Goal: Task Accomplishment & Management: Manage account settings

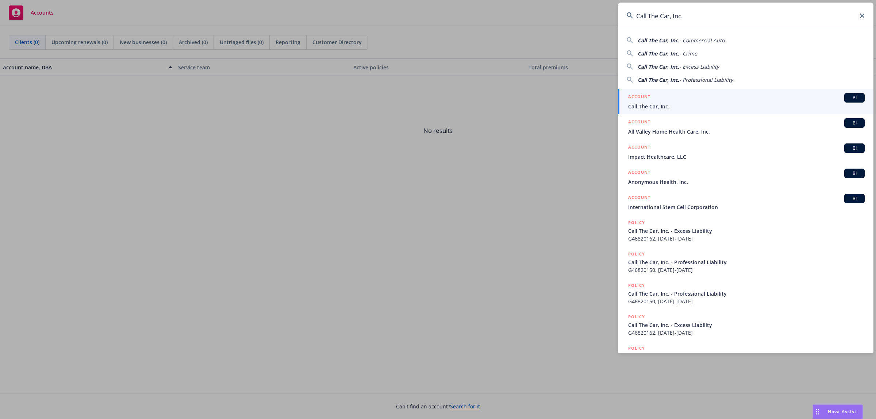
type input "Call The Car, Inc."
click at [733, 99] on div "ACCOUNT BI" at bounding box center [746, 97] width 237 height 9
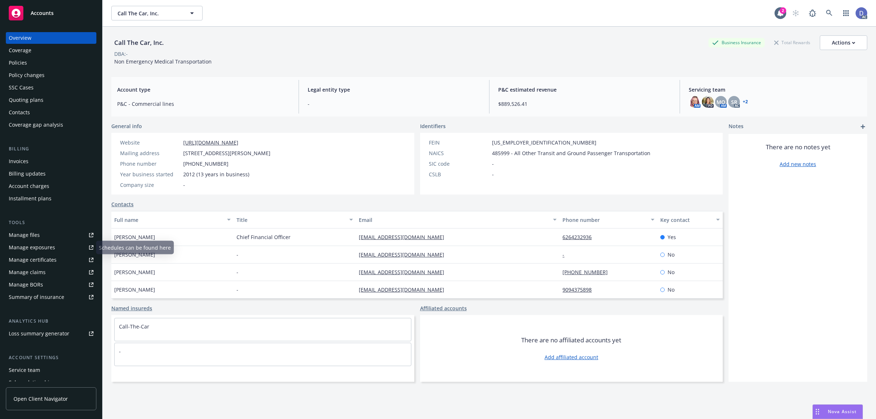
click at [46, 274] on link "Manage claims" at bounding box center [51, 273] width 91 height 12
click at [38, 234] on div "Manage files" at bounding box center [24, 235] width 31 height 12
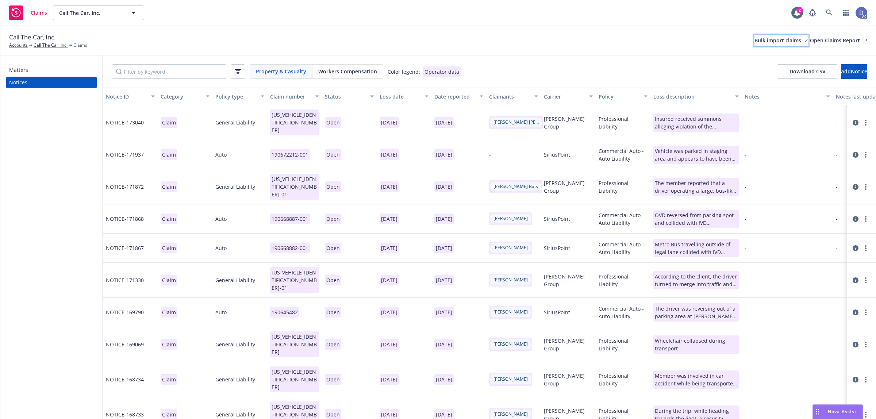
click at [755, 46] on div "Bulk import claims" at bounding box center [782, 40] width 54 height 11
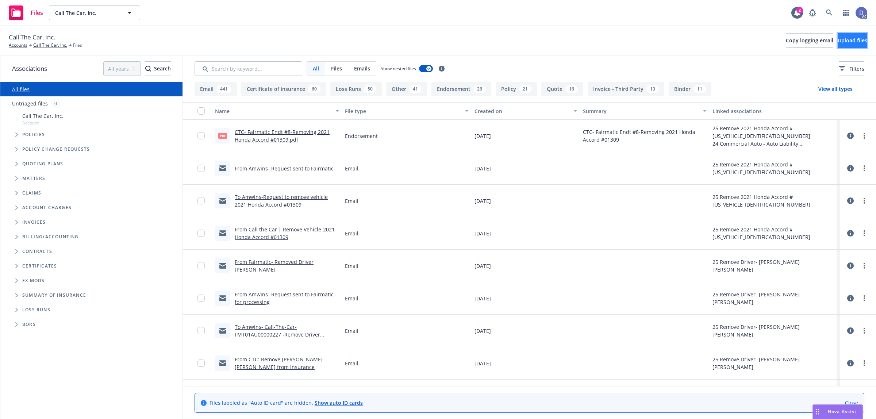
click at [842, 38] on span "Upload files" at bounding box center [853, 40] width 30 height 7
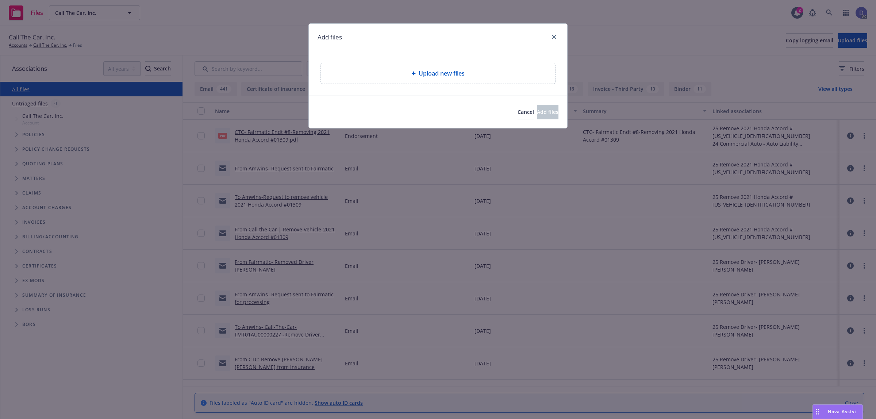
click at [484, 75] on div "Upload new files" at bounding box center [438, 73] width 223 height 9
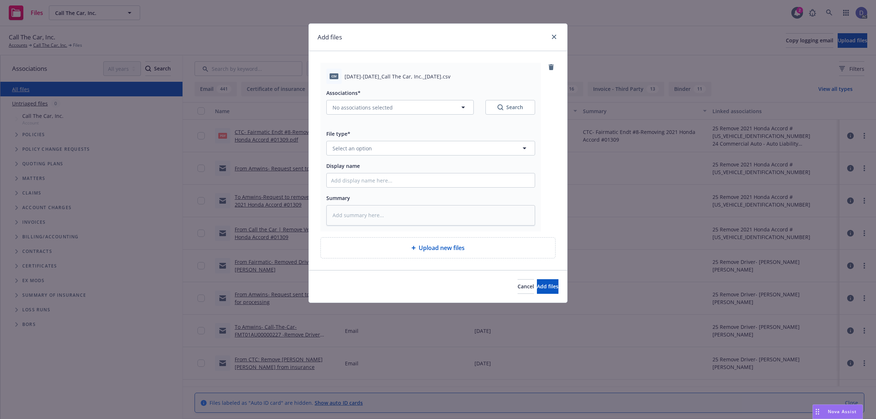
click at [490, 187] on div at bounding box center [430, 180] width 209 height 15
click at [488, 184] on input "Display name" at bounding box center [431, 180] width 208 height 14
paste input "2022-2023_Call The Car, Inc._7-22-2025"
type input "2022-2023_Call The Car, Inc._7-22-2025"
type textarea "x"
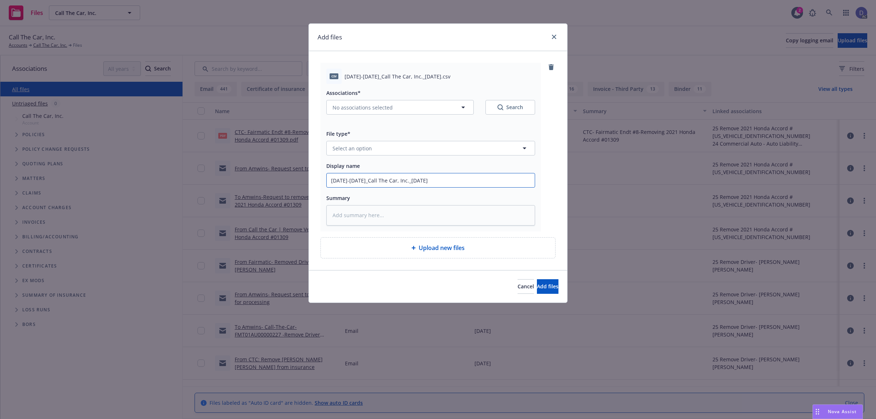
type input "2022-2023_Call The Car, Inc._7-22-2025"
click at [502, 150] on button "Select an option" at bounding box center [430, 148] width 209 height 15
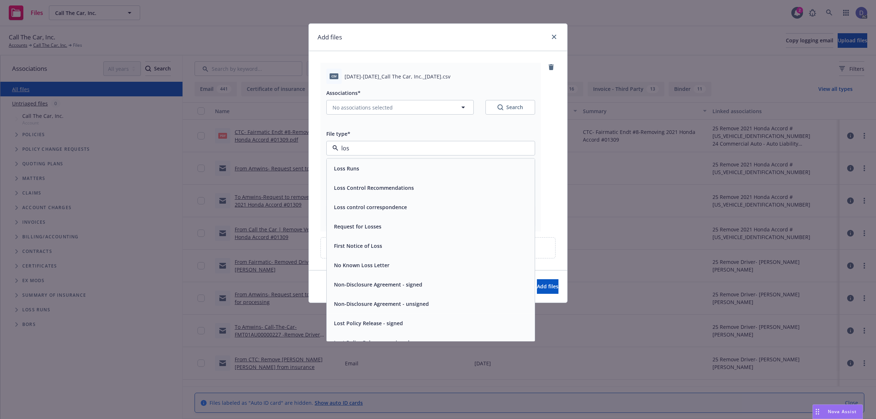
type input "loss"
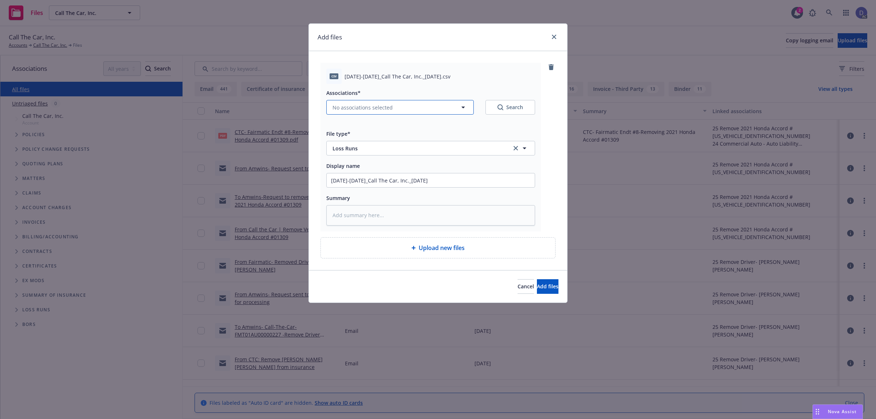
click at [387, 108] on span "No associations selected" at bounding box center [363, 108] width 60 height 8
type textarea "x"
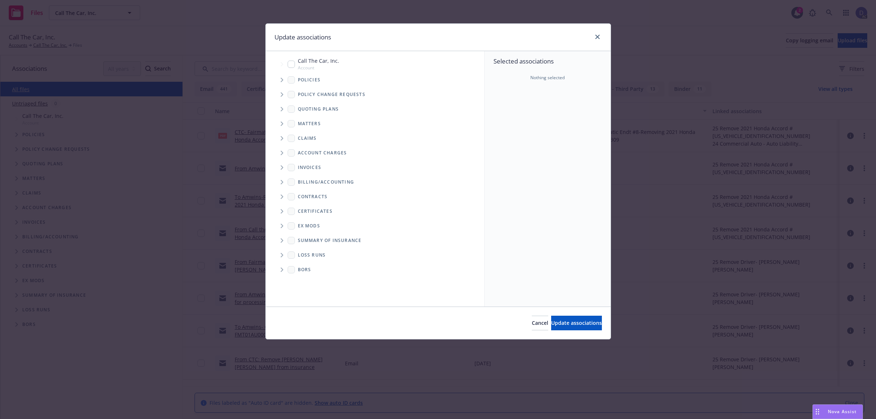
click at [281, 85] on span "Tree Example" at bounding box center [282, 80] width 12 height 12
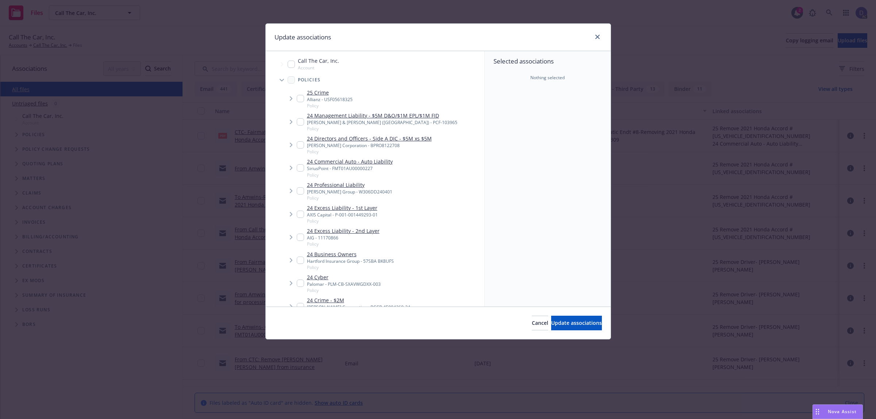
click at [533, 106] on div "Selected associations Nothing selected" at bounding box center [548, 179] width 126 height 256
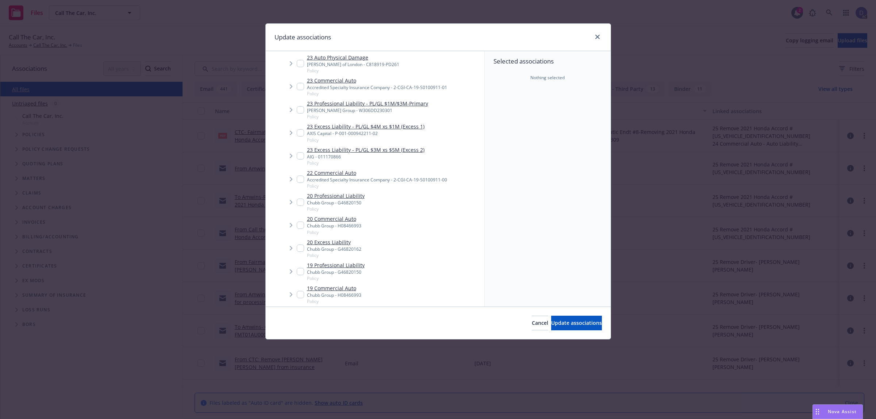
click at [392, 185] on span "Policy" at bounding box center [377, 186] width 140 height 6
checkbox input "true"
click at [571, 333] on div "Cancel Update associations" at bounding box center [438, 323] width 345 height 32
click at [575, 330] on button "Update associations" at bounding box center [576, 323] width 51 height 15
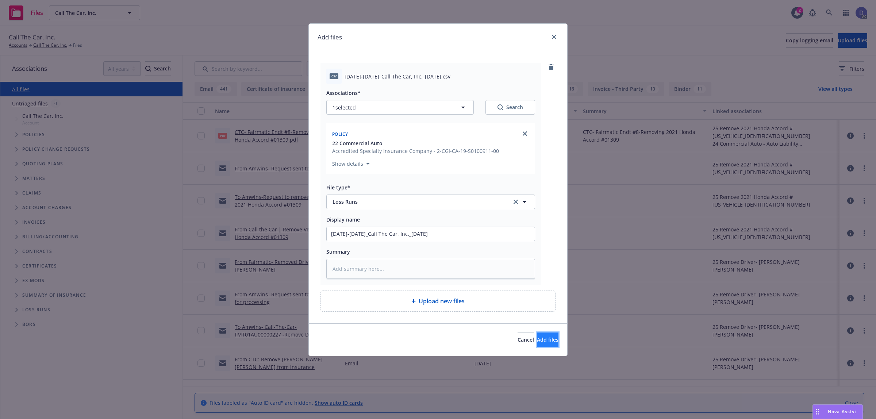
click at [547, 344] on button "Add files" at bounding box center [548, 340] width 22 height 15
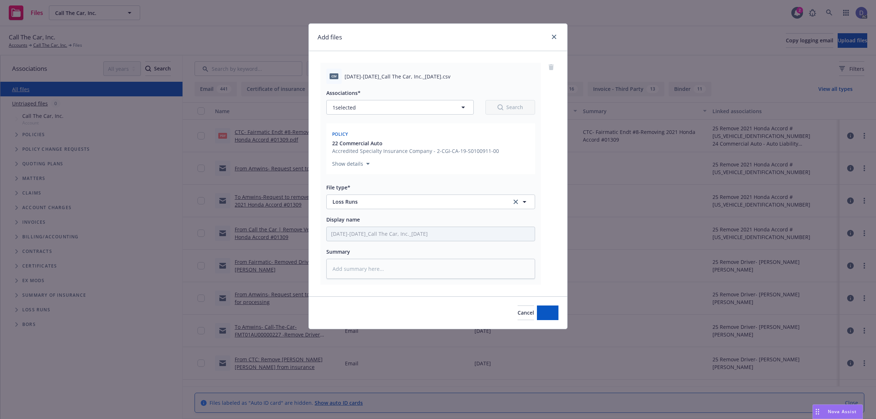
type textarea "x"
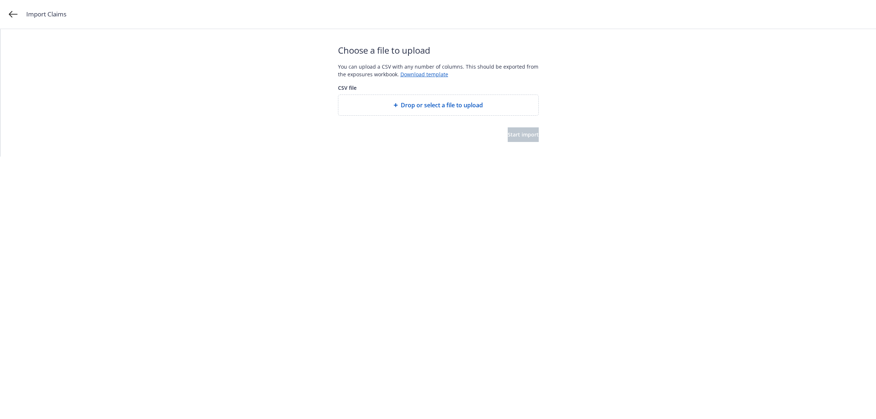
click at [427, 103] on span "Drop or select a file to upload" at bounding box center [442, 105] width 82 height 9
click at [520, 134] on span "Start import" at bounding box center [523, 134] width 31 height 7
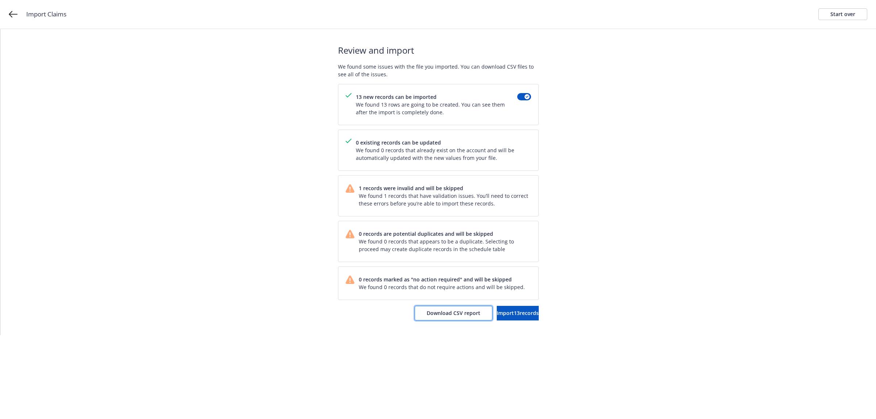
click at [429, 314] on span "Download CSV report" at bounding box center [454, 313] width 54 height 7
click at [846, 13] on div "Start over" at bounding box center [843, 14] width 25 height 11
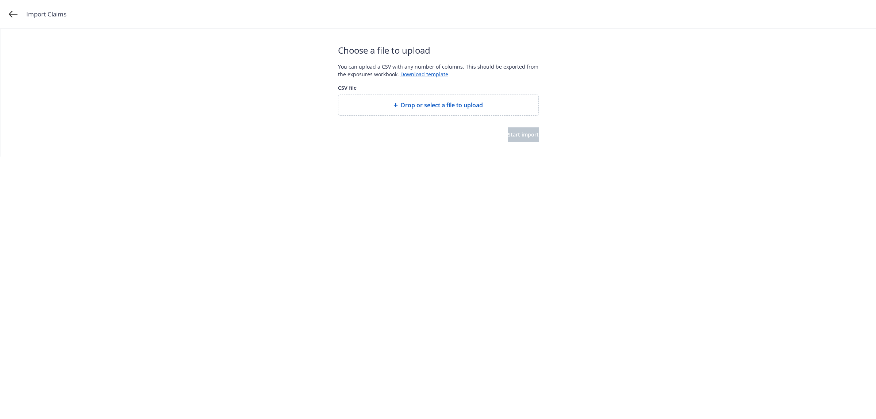
click at [459, 114] on div "Drop or select a file to upload" at bounding box center [438, 105] width 200 height 20
click at [523, 137] on span "Start import" at bounding box center [523, 134] width 31 height 7
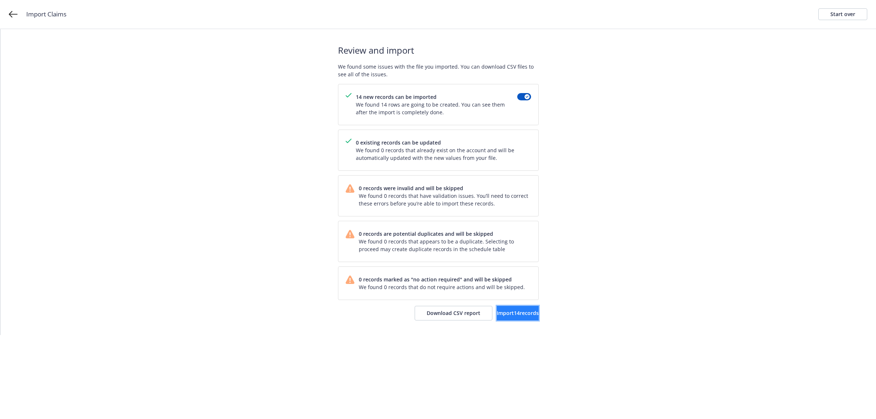
click at [499, 314] on span "Import 14 records" at bounding box center [518, 313] width 42 height 7
click at [506, 318] on link "View accounts" at bounding box center [509, 313] width 60 height 15
